Goal: Information Seeking & Learning: Learn about a topic

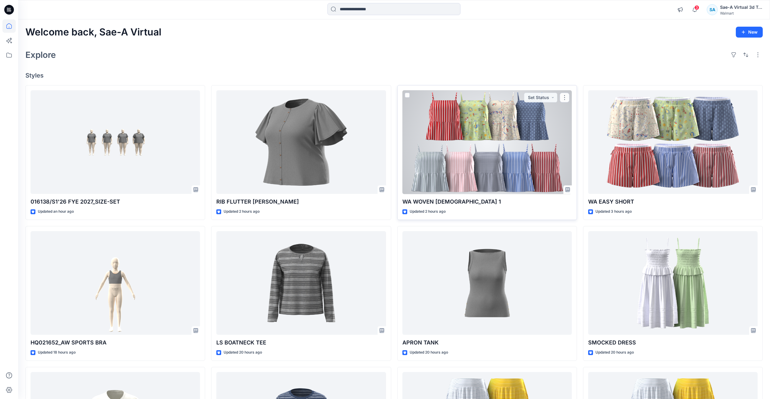
click at [513, 176] on div at bounding box center [486, 142] width 169 height 104
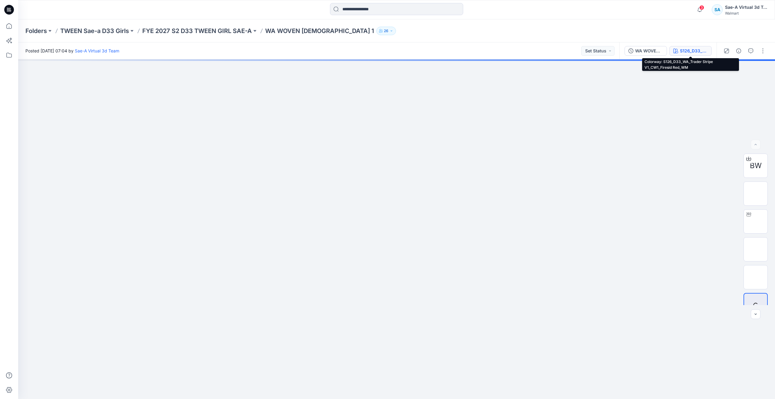
click at [676, 53] on button "S126_D33_WA_Trader Stripe V1_CW1_Firesid Red_WM" at bounding box center [690, 51] width 42 height 10
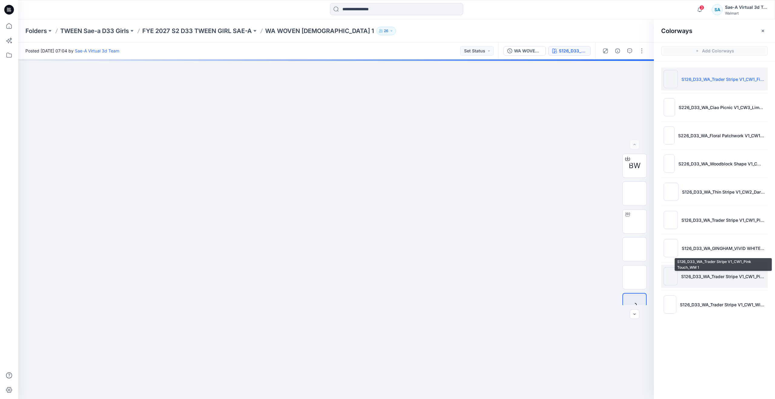
click at [717, 275] on p "S126_D33_WA_Trader Stripe V1_CW1_Pink Touch_WM 1" at bounding box center [723, 276] width 84 height 6
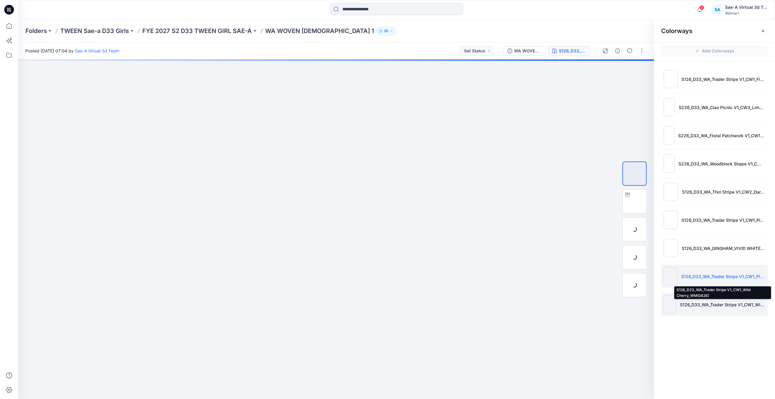
click at [710, 303] on p "S126_D33_WA_Trader Stripe V1_CW1_Wild Cherry_WM(0826)" at bounding box center [722, 304] width 85 height 6
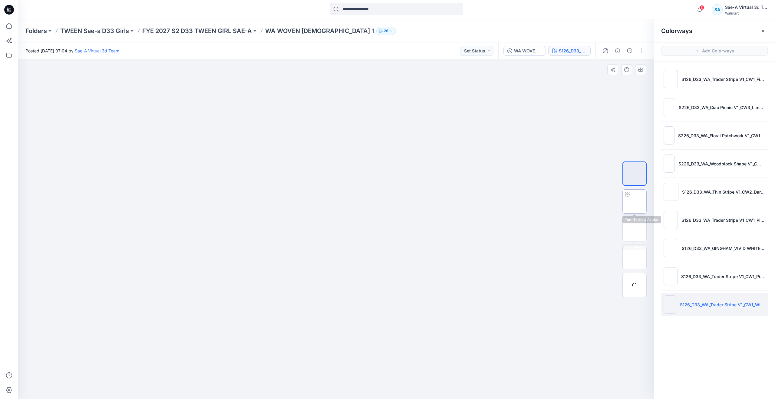
click at [634, 201] on img at bounding box center [634, 201] width 0 height 0
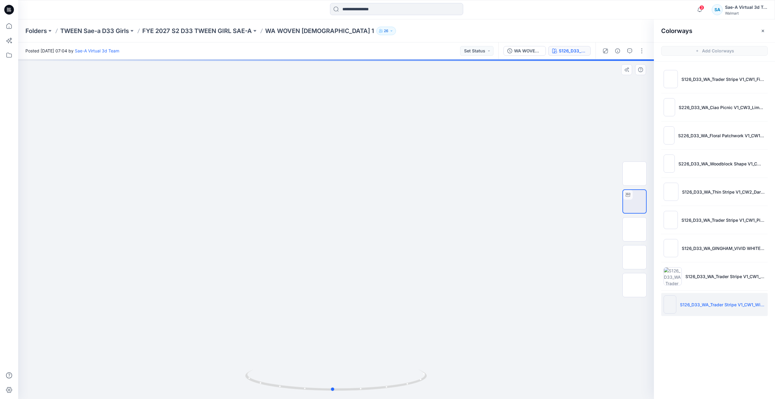
drag, startPoint x: 340, startPoint y: 389, endPoint x: 337, endPoint y: 301, distance: 87.5
click at [337, 301] on div at bounding box center [335, 228] width 635 height 339
drag, startPoint x: 337, startPoint y: 389, endPoint x: 262, endPoint y: 361, distance: 80.5
click at [262, 361] on div at bounding box center [335, 228] width 635 height 339
drag, startPoint x: 262, startPoint y: 384, endPoint x: 176, endPoint y: 356, distance: 90.0
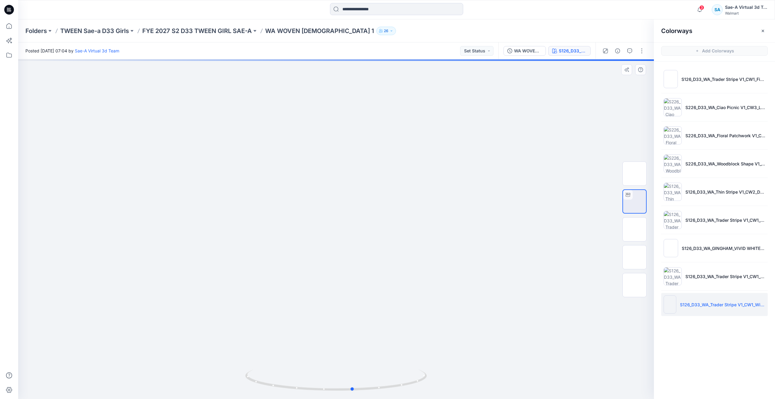
click at [176, 356] on div at bounding box center [335, 228] width 635 height 339
click at [214, 29] on p "FYE 2027 S2 D33 TWEEN GIRL SAE-A" at bounding box center [197, 31] width 110 height 8
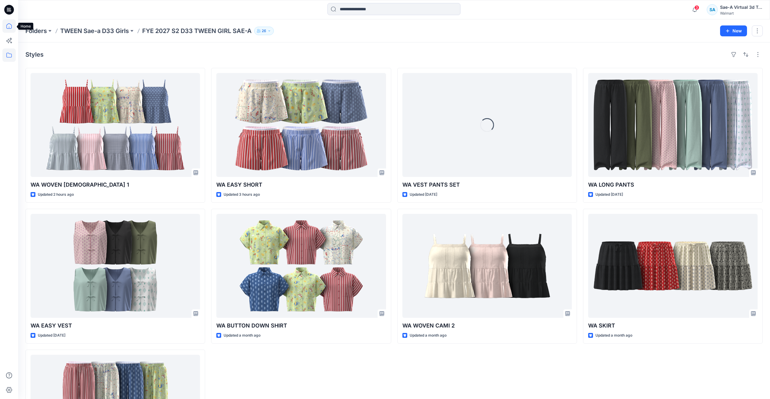
click at [6, 24] on icon at bounding box center [8, 25] width 13 height 13
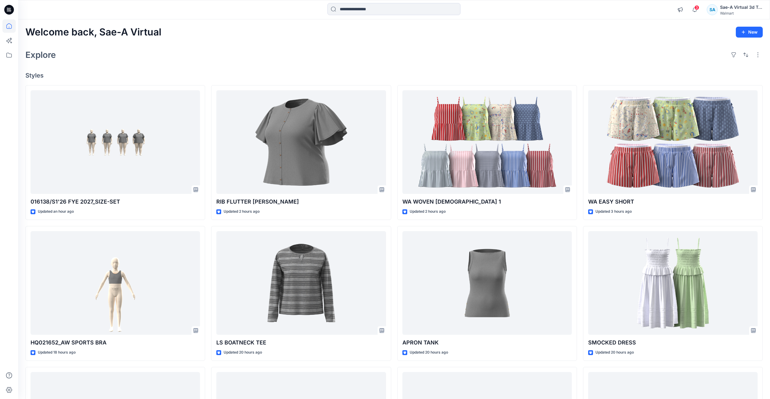
click at [213, 45] on div "Welcome back, Sae-A Virtual New Explore Styles 016138/S1'26 FYE 2027_SIZE-SET U…" at bounding box center [394, 274] width 752 height 511
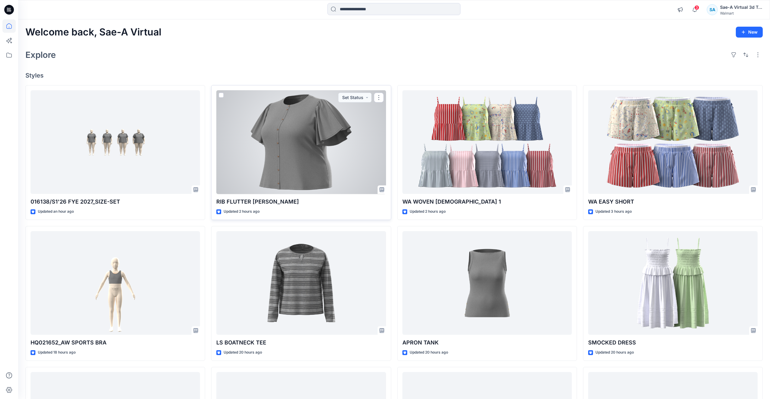
click at [300, 145] on div at bounding box center [300, 142] width 169 height 104
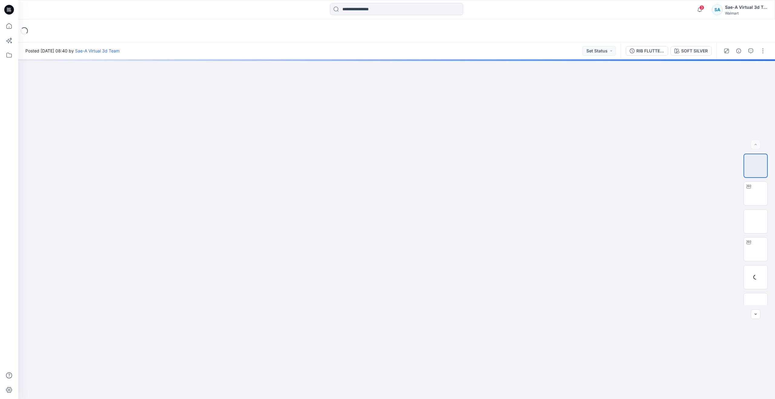
click at [642, 45] on div "RIB FLUTTER HENLEY_REV2_SOFT SILVER SOFT SILVER" at bounding box center [668, 50] width 96 height 17
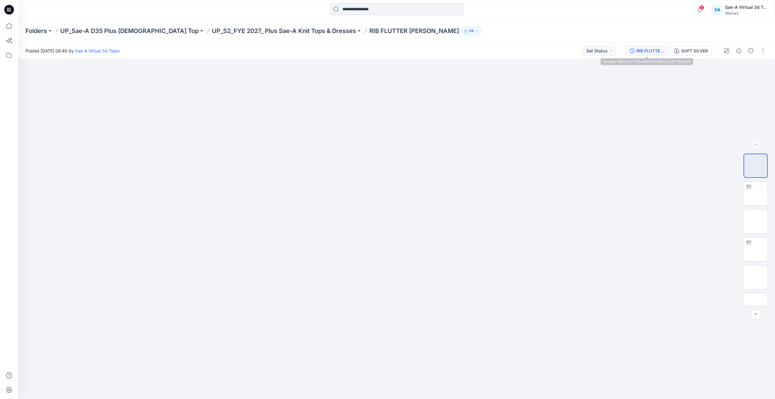
click at [642, 47] on button "RIB FLUTTER HENLEY_REV2_SOFT SILVER" at bounding box center [646, 51] width 42 height 10
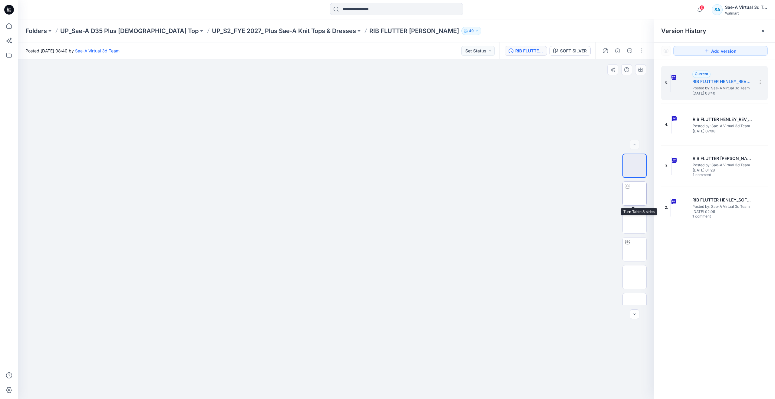
click at [634, 193] on img at bounding box center [634, 193] width 0 height 0
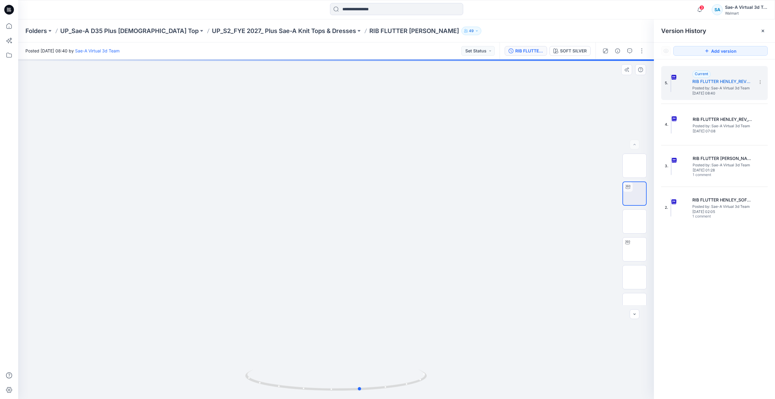
drag, startPoint x: 338, startPoint y: 391, endPoint x: 363, endPoint y: 341, distance: 55.6
click at [363, 341] on div at bounding box center [335, 228] width 635 height 339
click at [256, 31] on p "UP_S2_FYE 2027_ Plus Sae-A Knit Tops & Dresses" at bounding box center [284, 31] width 144 height 8
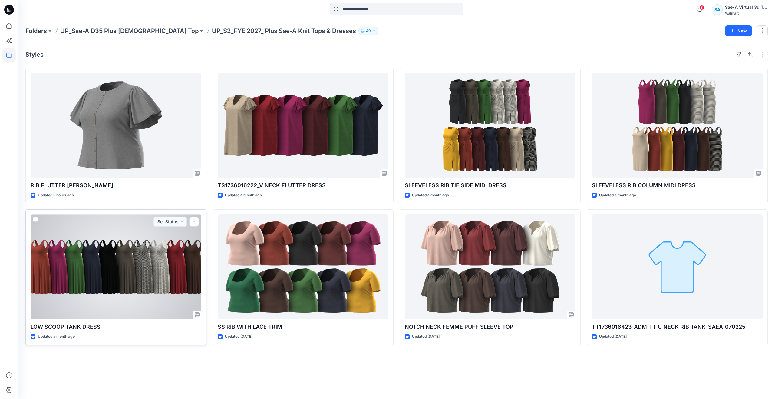
click at [130, 289] on div at bounding box center [116, 266] width 171 height 104
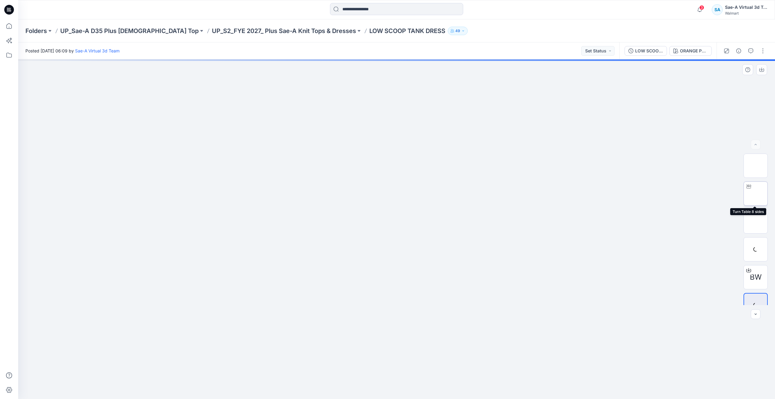
click at [755, 193] on img at bounding box center [755, 193] width 0 height 0
drag, startPoint x: 423, startPoint y: 209, endPoint x: 417, endPoint y: 175, distance: 35.0
drag, startPoint x: 400, startPoint y: 390, endPoint x: 458, endPoint y: 362, distance: 63.7
click at [458, 362] on div at bounding box center [396, 228] width 756 height 339
drag, startPoint x: 447, startPoint y: 313, endPoint x: 449, endPoint y: 323, distance: 9.6
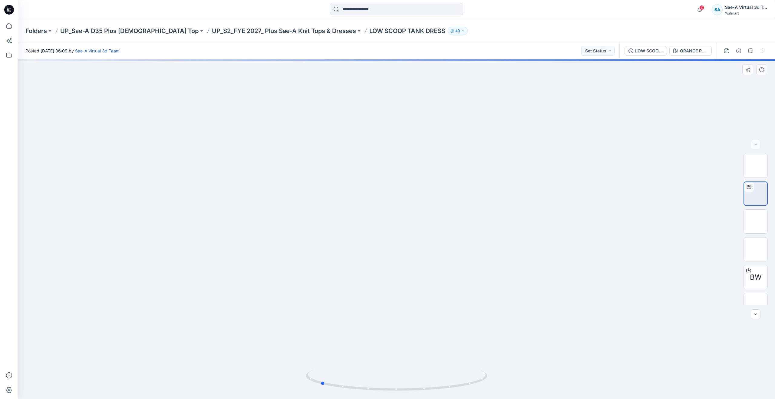
drag, startPoint x: 448, startPoint y: 388, endPoint x: 315, endPoint y: 366, distance: 135.6
click at [315, 366] on div at bounding box center [396, 228] width 756 height 339
click at [11, 25] on icon at bounding box center [8, 25] width 5 height 5
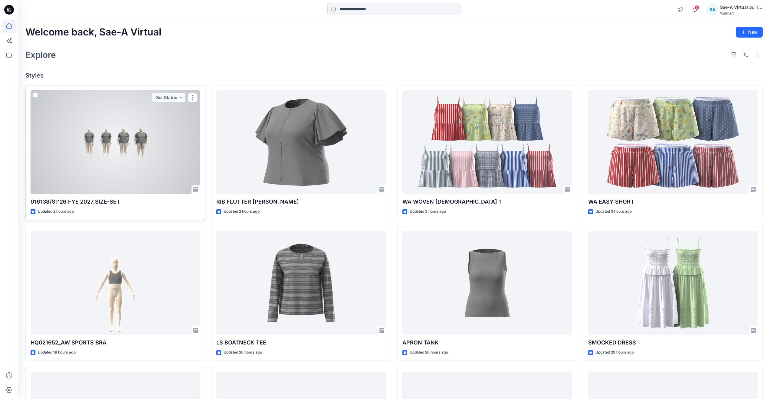
click at [138, 153] on div at bounding box center [115, 142] width 169 height 104
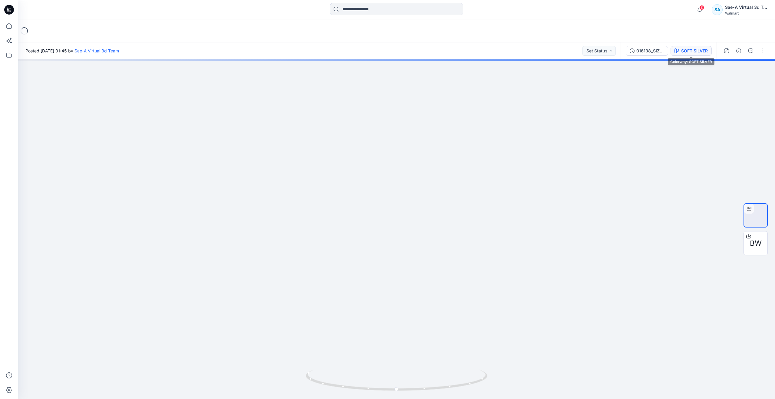
click at [685, 50] on div "SOFT SILVER" at bounding box center [694, 51] width 27 height 7
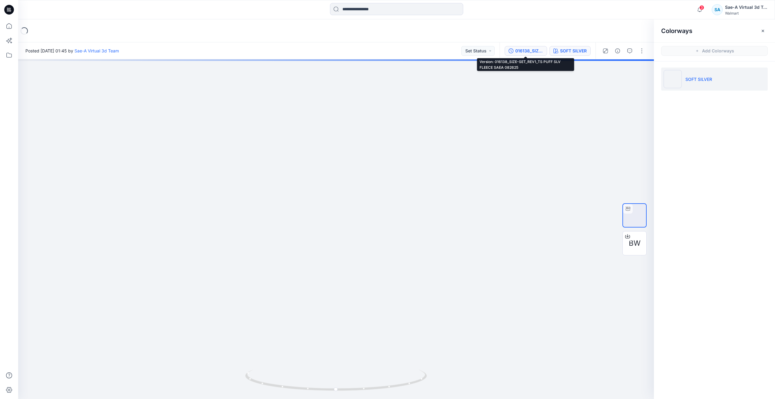
click at [533, 50] on div "016138_SIZE-SET_REV1_TS PUFF SLV FLEECE SAEA 082625" at bounding box center [529, 51] width 28 height 7
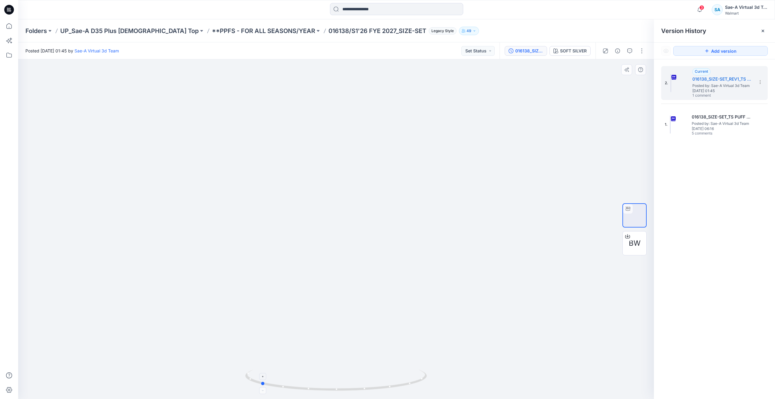
drag, startPoint x: 338, startPoint y: 389, endPoint x: 262, endPoint y: 372, distance: 77.7
click at [262, 372] on icon at bounding box center [336, 380] width 183 height 23
click at [715, 113] on h5 "016138_SIZE-SET_TS PUFF SLV FLEECE SAEA 081925" at bounding box center [721, 116] width 61 height 7
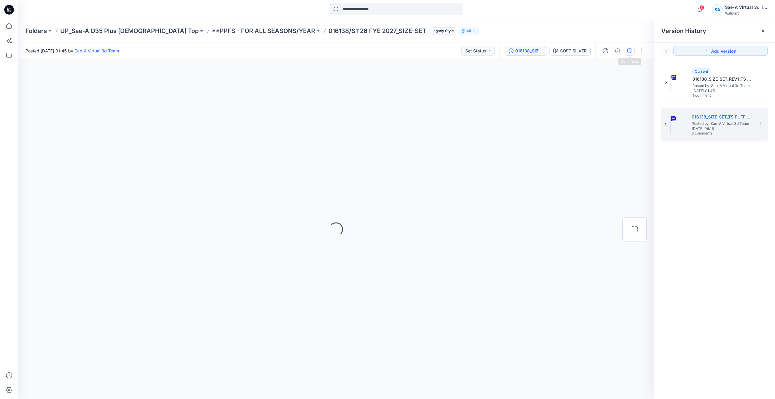
click at [629, 49] on icon "button" at bounding box center [629, 50] width 5 height 5
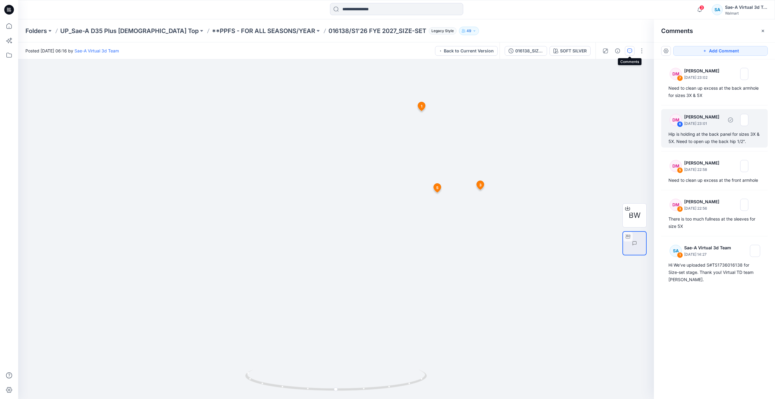
click at [691, 141] on div "Hip is holding at the back panel for sizes 3X & 5X. Need to open up the back hi…" at bounding box center [714, 137] width 92 height 15
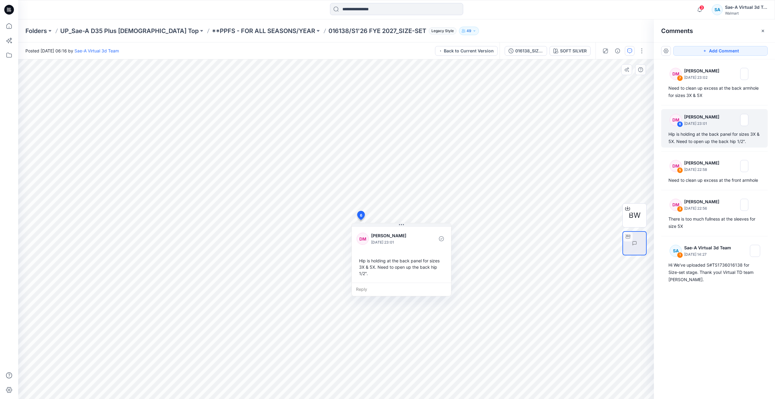
click at [465, 24] on img at bounding box center [335, 24] width 411 height 0
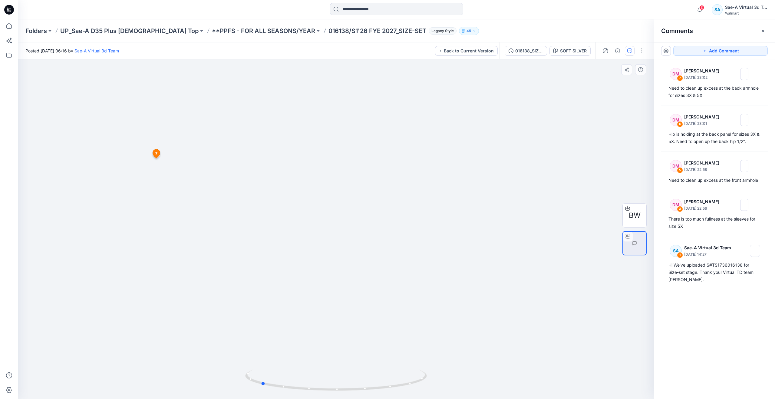
drag, startPoint x: 338, startPoint y: 388, endPoint x: 262, endPoint y: 369, distance: 77.8
click at [262, 369] on div at bounding box center [336, 383] width 182 height 30
click at [532, 47] on button "016138_SIZE-SET_TS PUFF SLV FLEECE SAEA 081925" at bounding box center [525, 51] width 42 height 10
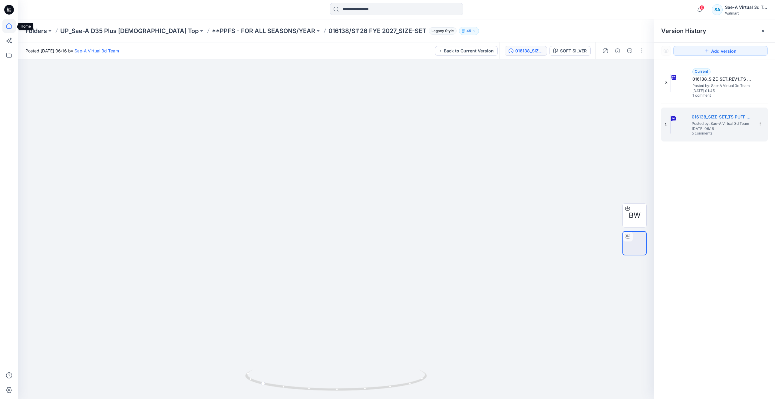
click at [13, 24] on icon at bounding box center [8, 25] width 13 height 13
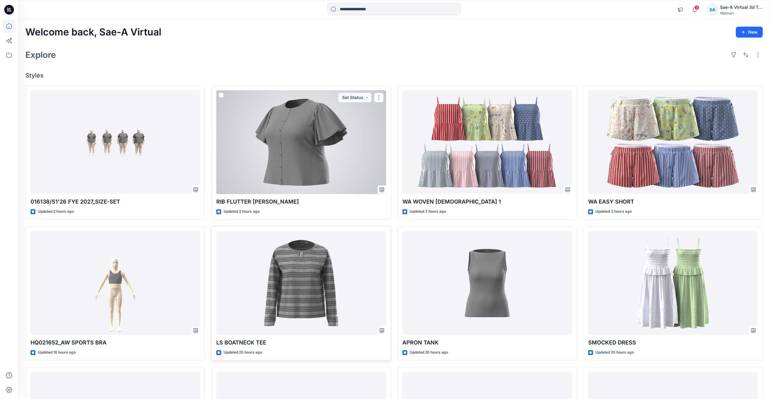
scroll to position [151, 0]
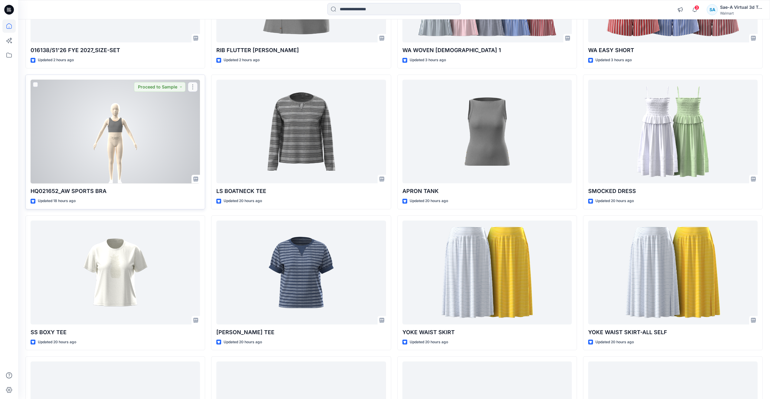
click at [130, 169] on div at bounding box center [115, 132] width 169 height 104
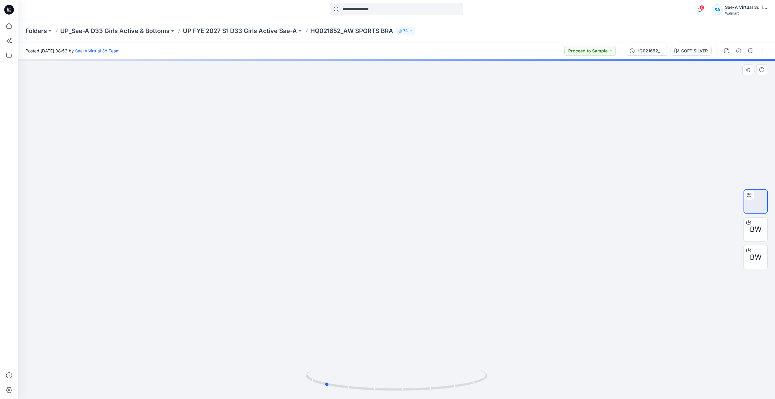
drag, startPoint x: 401, startPoint y: 389, endPoint x: 329, endPoint y: 346, distance: 83.7
click at [329, 346] on div at bounding box center [396, 228] width 756 height 339
click at [653, 48] on div "HQ021652_SIZE-SET" at bounding box center [650, 51] width 28 height 7
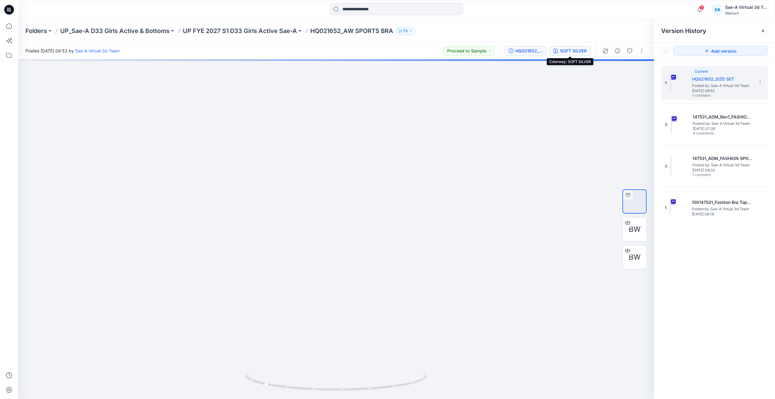
click at [565, 54] on div "SOFT SILVER" at bounding box center [573, 51] width 27 height 7
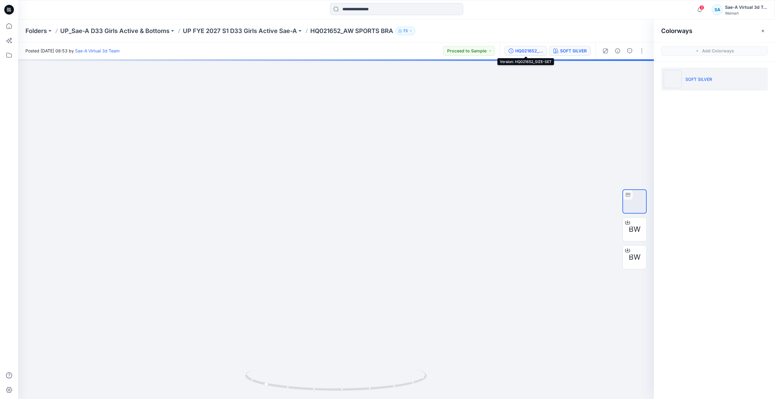
click at [534, 53] on div "HQ021652_SIZE-SET" at bounding box center [529, 51] width 28 height 7
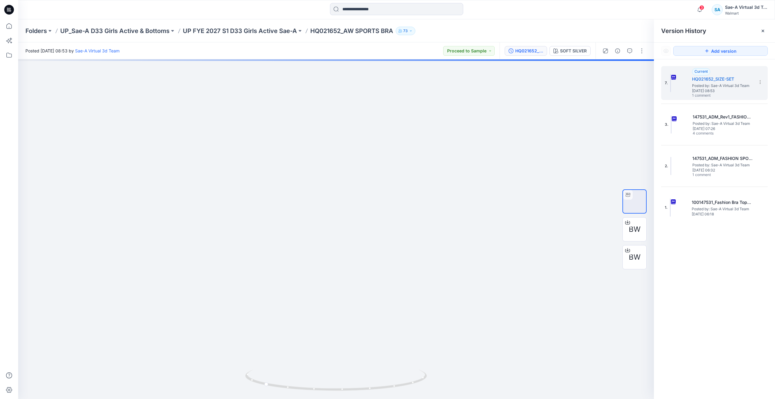
click at [578, 56] on div "HQ021652_SIZE-SET SOFT SILVER" at bounding box center [547, 50] width 96 height 17
click at [577, 54] on div "SOFT SILVER" at bounding box center [573, 51] width 27 height 7
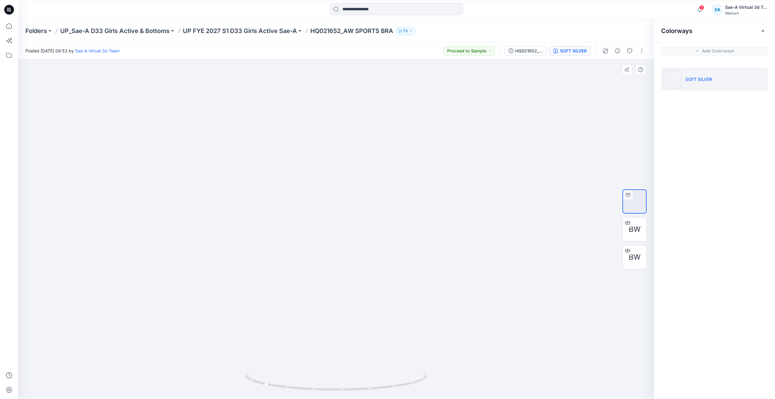
drag, startPoint x: 467, startPoint y: 172, endPoint x: 464, endPoint y: 221, distance: 49.4
drag, startPoint x: 270, startPoint y: 382, endPoint x: 170, endPoint y: 355, distance: 103.9
click at [170, 355] on div at bounding box center [335, 228] width 635 height 339
click at [9, 25] on icon at bounding box center [8, 25] width 13 height 13
